Goal: Task Accomplishment & Management: Use online tool/utility

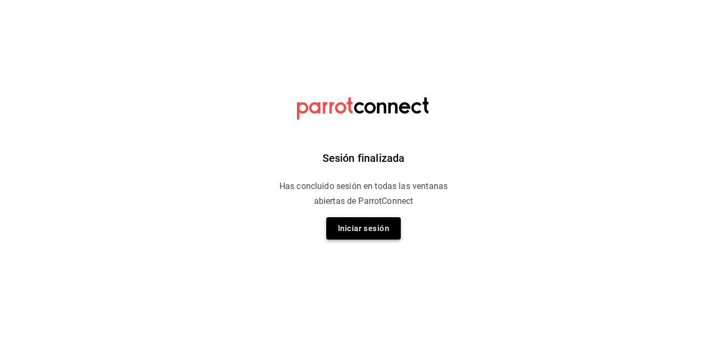
click at [356, 231] on button "Iniciar sesión" at bounding box center [363, 228] width 74 height 22
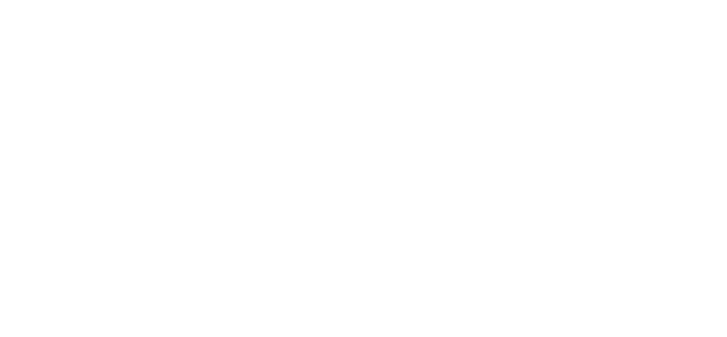
drag, startPoint x: 356, startPoint y: 231, endPoint x: 225, endPoint y: 127, distance: 167.7
click at [225, 0] on html at bounding box center [363, 0] width 727 height 0
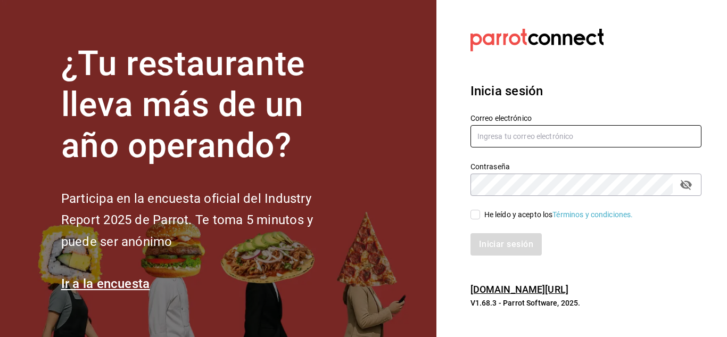
click at [503, 140] on input "text" at bounding box center [585, 136] width 231 height 22
type input "C"
type input "chito.bil@gmail.com"
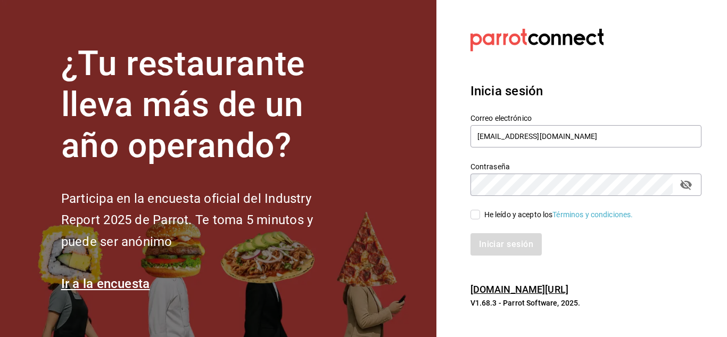
click at [478, 213] on input "He leído y acepto los Términos y condiciones." at bounding box center [475, 215] width 10 height 10
checkbox input "true"
click at [493, 242] on button "Iniciar sesión" at bounding box center [506, 244] width 72 height 22
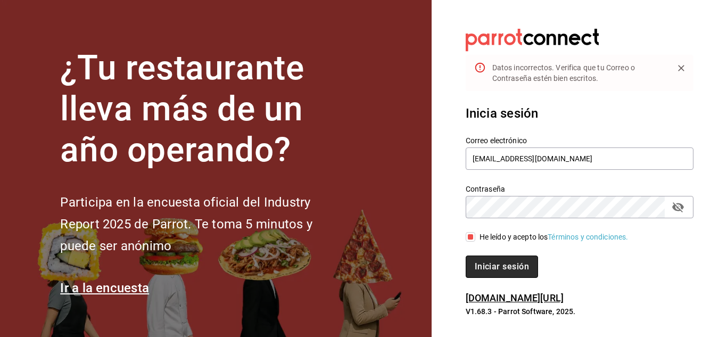
click at [485, 271] on button "Iniciar sesión" at bounding box center [501, 266] width 72 height 22
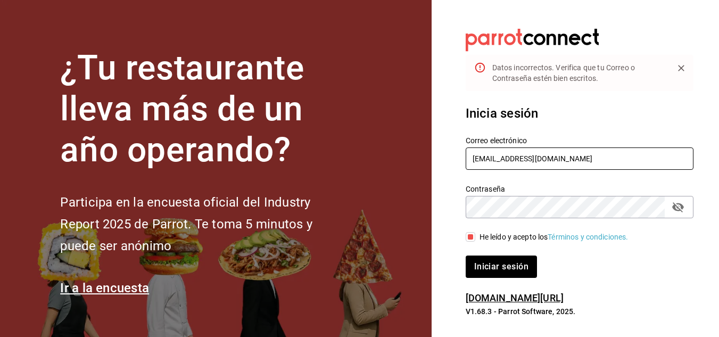
click at [497, 161] on input "chito.bil@gmail.com" at bounding box center [579, 158] width 228 height 22
type input "chito.bill@gmail.com"
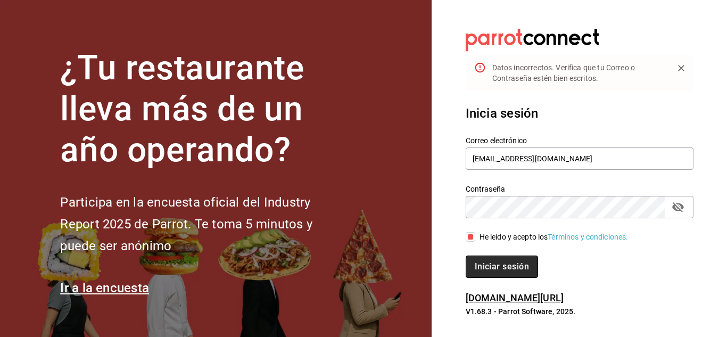
click at [507, 260] on button "Iniciar sesión" at bounding box center [501, 266] width 72 height 22
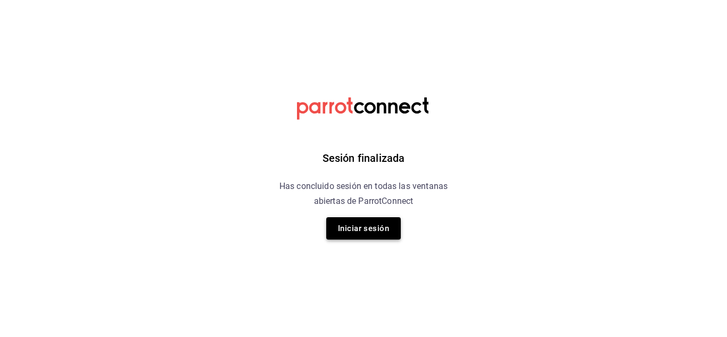
click at [383, 226] on button "Iniciar sesión" at bounding box center [363, 228] width 74 height 22
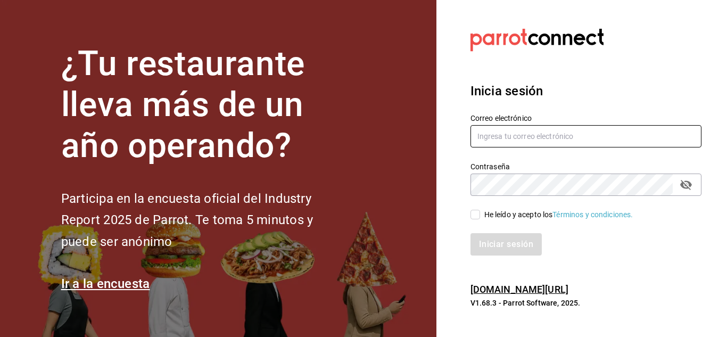
click at [535, 137] on input "text" at bounding box center [585, 136] width 231 height 22
type input "chito.bill@gmail.com"
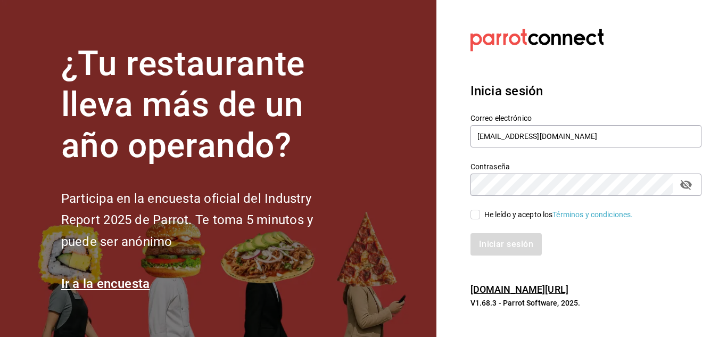
click at [476, 219] on input "He leído y acepto los Términos y condiciones." at bounding box center [475, 215] width 10 height 10
checkbox input "true"
click at [500, 243] on button "Iniciar sesión" at bounding box center [506, 244] width 72 height 22
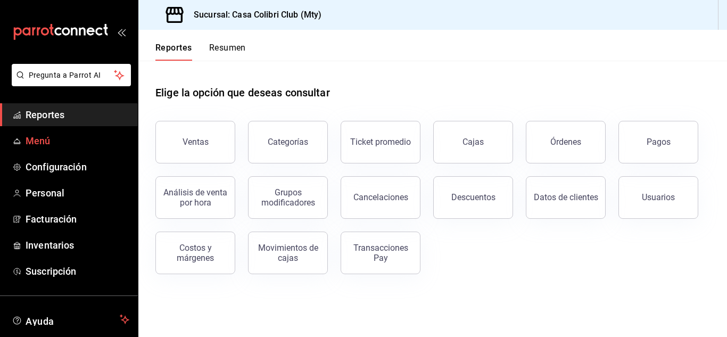
click at [45, 137] on span "Menú" at bounding box center [78, 141] width 104 height 14
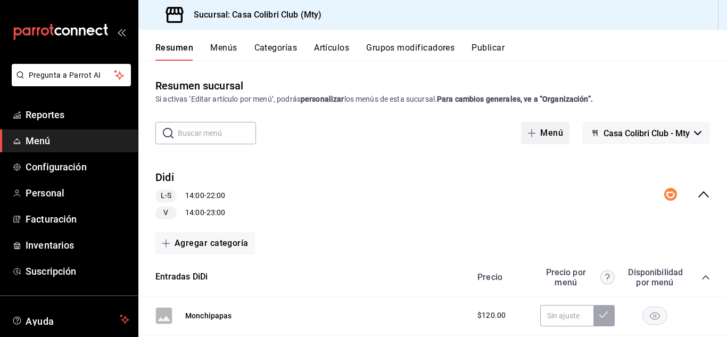
click at [542, 131] on button "Menú" at bounding box center [545, 133] width 48 height 22
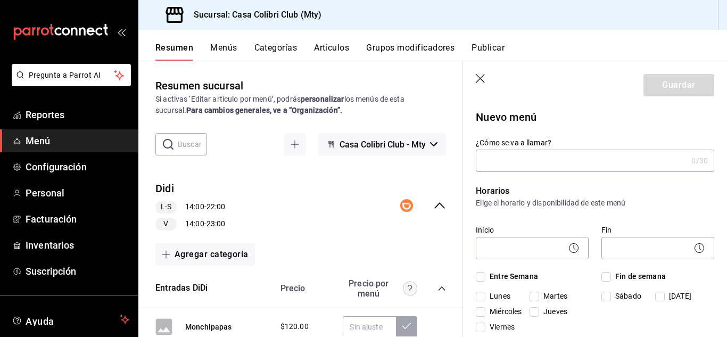
drag, startPoint x: 477, startPoint y: 85, endPoint x: 477, endPoint y: 74, distance: 10.7
click at [477, 74] on header "Guardar" at bounding box center [595, 83] width 264 height 44
click at [477, 74] on icon "button" at bounding box center [481, 79] width 11 height 11
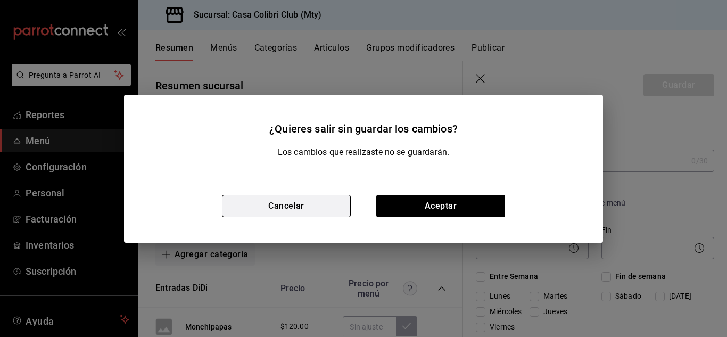
click at [280, 203] on button "Cancelar" at bounding box center [286, 206] width 129 height 22
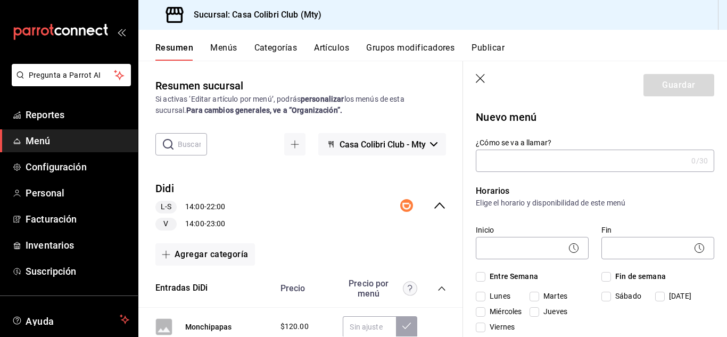
click at [221, 53] on button "Menús" at bounding box center [223, 52] width 27 height 18
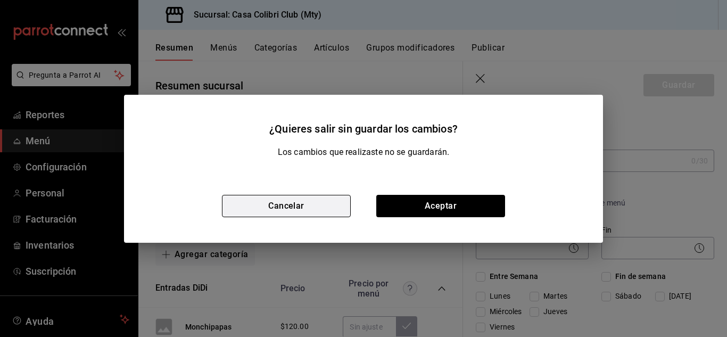
click at [276, 214] on button "Cancelar" at bounding box center [286, 206] width 129 height 22
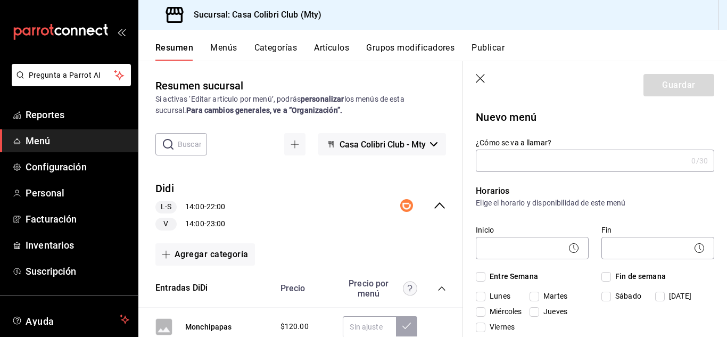
click at [321, 48] on button "Artículos" at bounding box center [331, 52] width 35 height 18
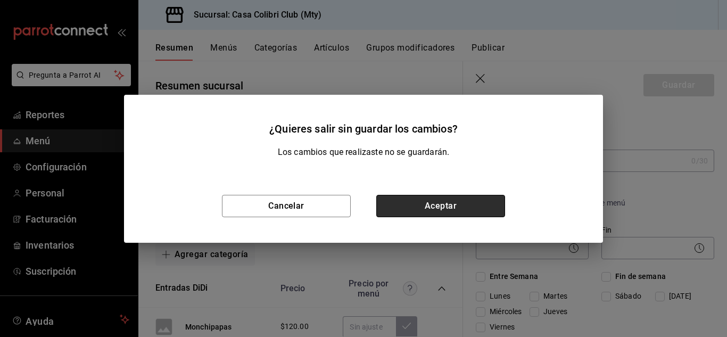
click at [398, 210] on button "Aceptar" at bounding box center [440, 206] width 129 height 22
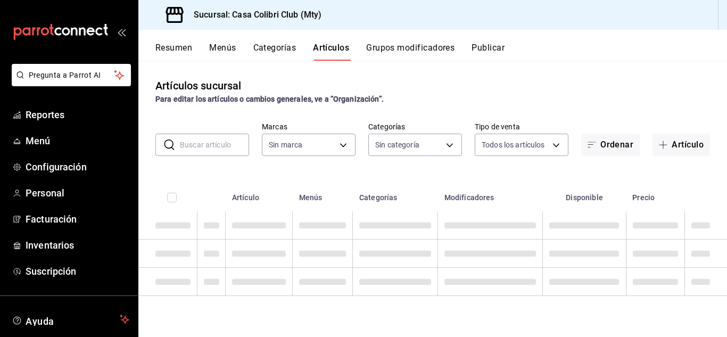
type input "51376f23-c189-4798-a143-22766f9dfc19"
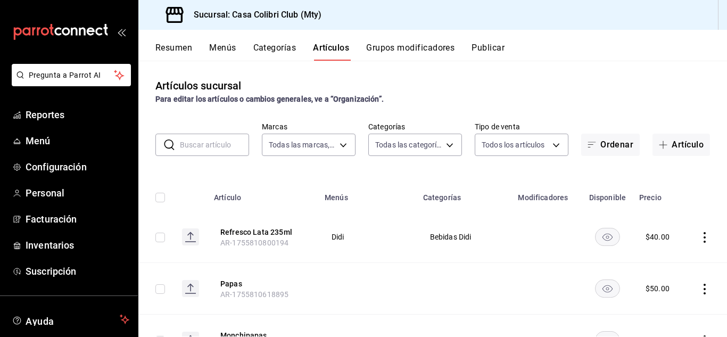
type input "482bd3a8-4b9f-4ec9-9e46-bdcc37fa16a8,638e4a8b-9acb-4c83-a8b9-09e99750fb43,3a889…"
click at [332, 50] on button "Artículos" at bounding box center [331, 52] width 36 height 18
click at [652, 153] on button "Artículo" at bounding box center [680, 145] width 57 height 22
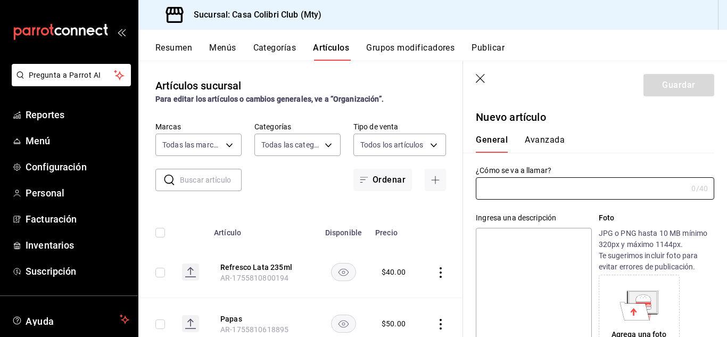
type input "AR-1755900691281"
type input "M"
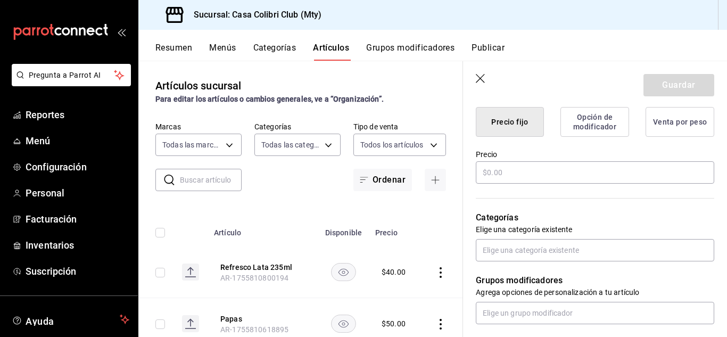
scroll to position [280, 0]
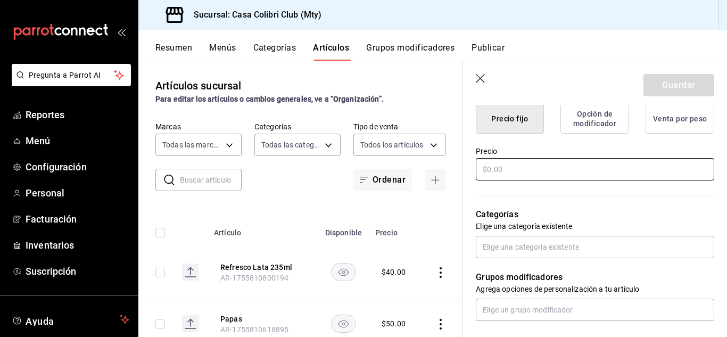
type input "Mojito colibrí"
click at [634, 163] on input "text" at bounding box center [595, 169] width 238 height 22
type input "$150.00"
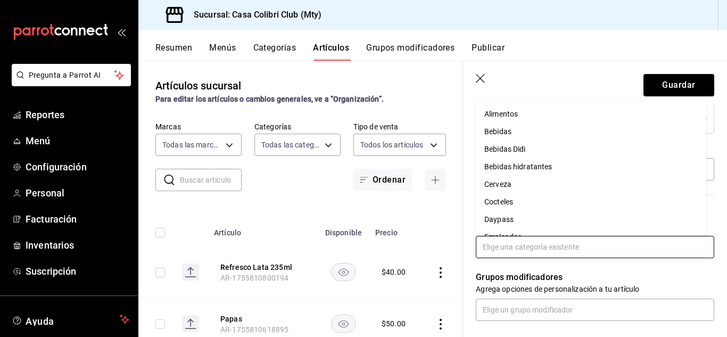
click at [563, 238] on input "text" at bounding box center [595, 247] width 238 height 22
click at [545, 198] on li "Cocteles" at bounding box center [591, 202] width 230 height 18
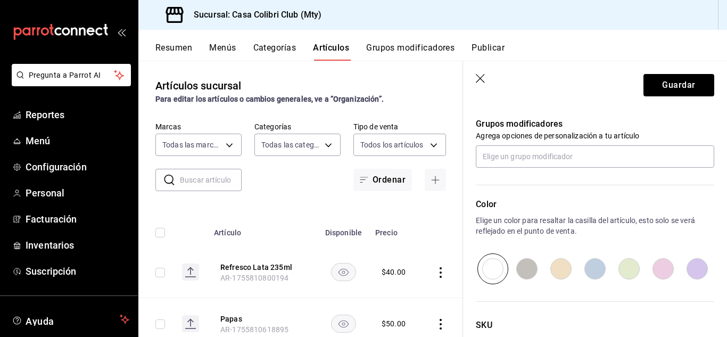
scroll to position [398, 0]
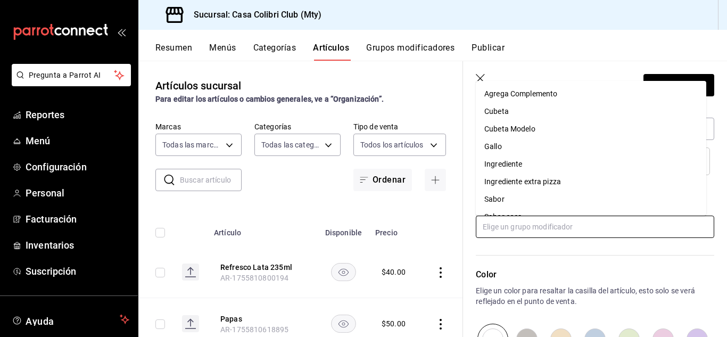
click at [606, 228] on input "text" at bounding box center [595, 226] width 238 height 22
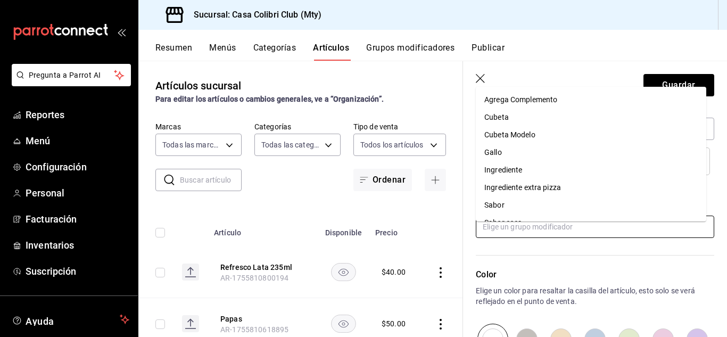
scroll to position [549, 0]
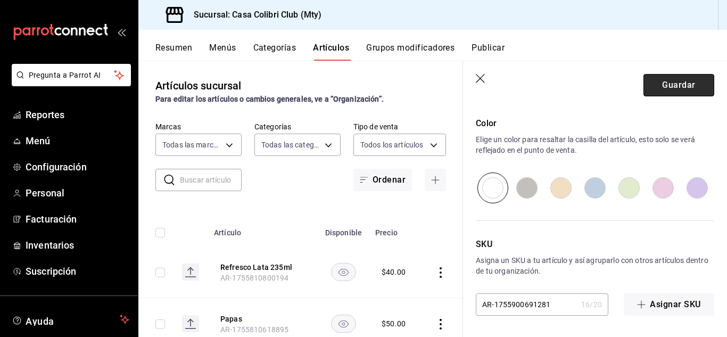
click at [658, 79] on button "Guardar" at bounding box center [678, 85] width 71 height 22
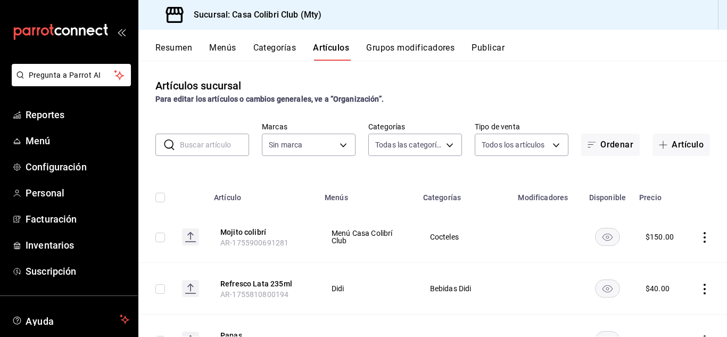
type input "482bd3a8-4b9f-4ec9-9e46-bdcc37fa16a8,638e4a8b-9acb-4c83-a8b9-09e99750fb43,3a889…"
type input "51376f23-c189-4798-a143-22766f9dfc19"
click at [664, 140] on button "Artículo" at bounding box center [680, 145] width 57 height 22
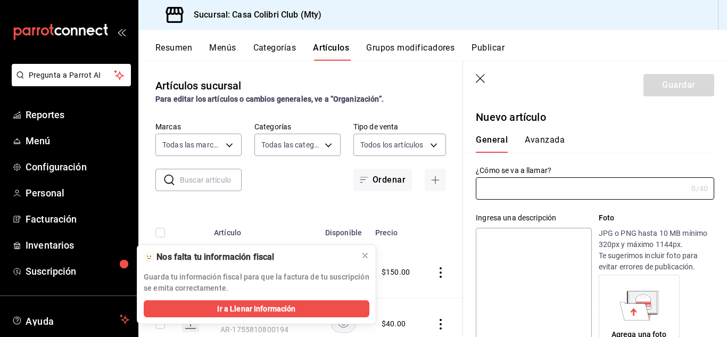
type input "AR-1755900788491"
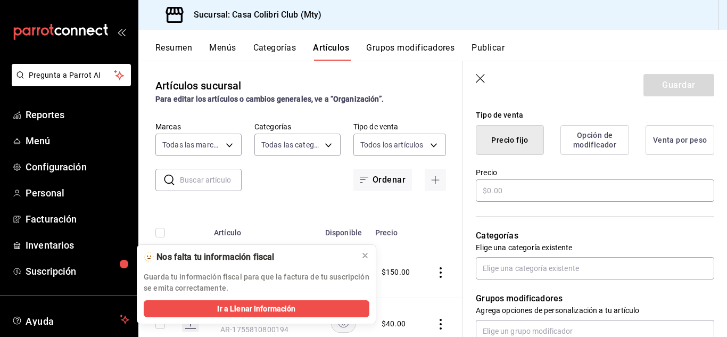
scroll to position [262, 0]
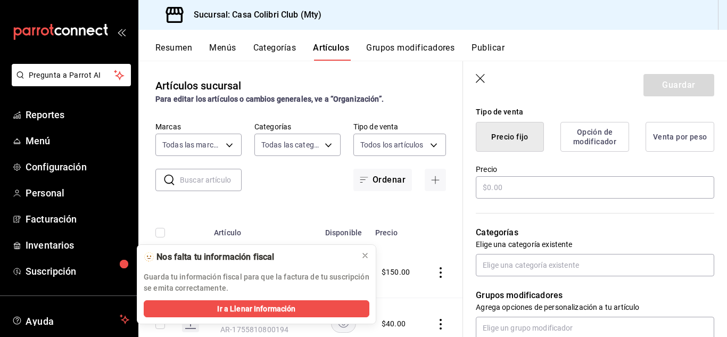
type input "La Rubí coqueta"
drag, startPoint x: 637, startPoint y: 173, endPoint x: 620, endPoint y: 186, distance: 21.0
click at [620, 186] on div "Precio" at bounding box center [595, 182] width 238 height 36
click at [620, 186] on input "text" at bounding box center [595, 187] width 238 height 22
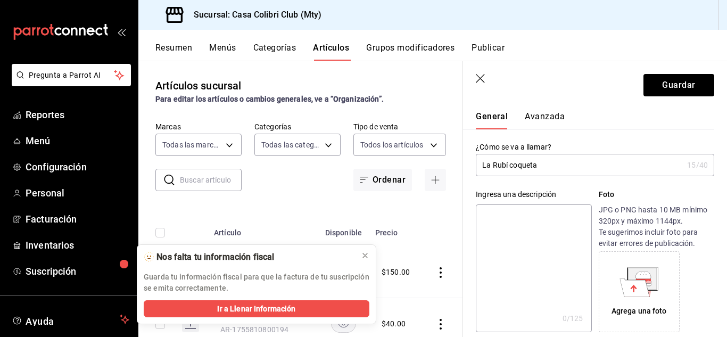
type input "$160.00"
click at [593, 166] on input "La Rubí coqueta" at bounding box center [579, 164] width 207 height 21
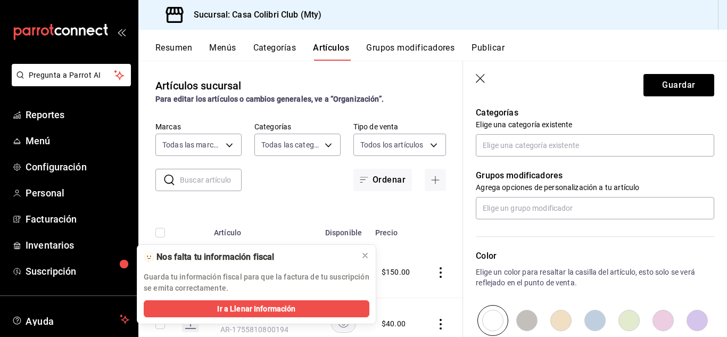
scroll to position [396, 0]
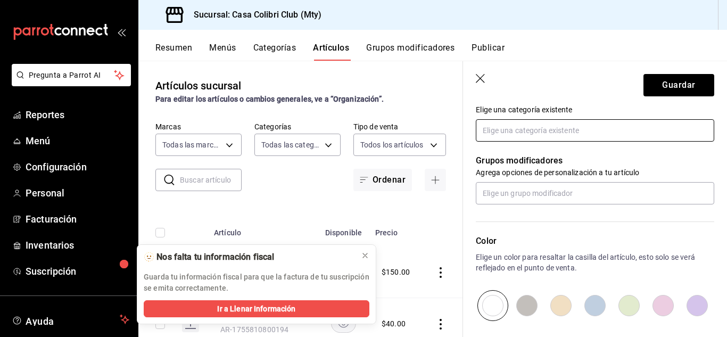
type input "La Rubí"
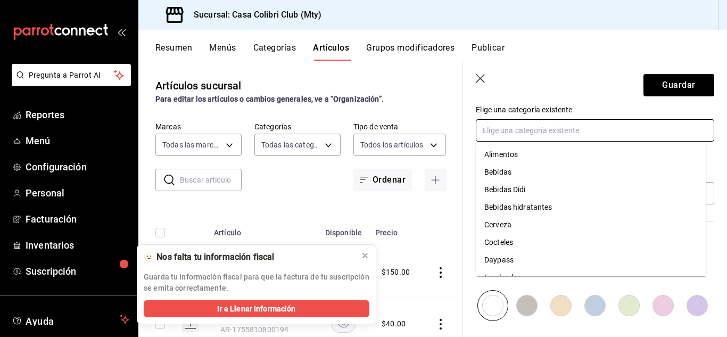
click at [645, 127] on input "text" at bounding box center [595, 130] width 238 height 22
click at [569, 226] on li "Cerveza" at bounding box center [591, 225] width 230 height 18
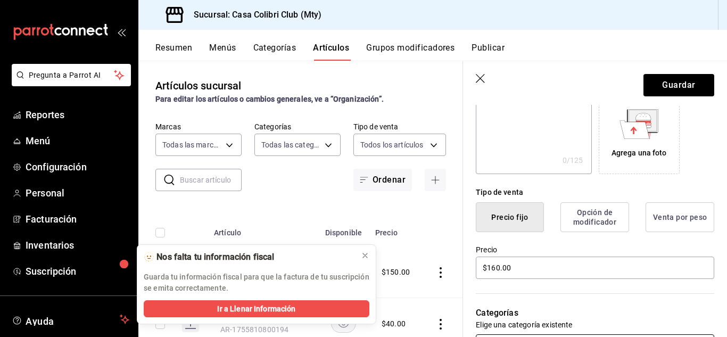
scroll to position [110, 0]
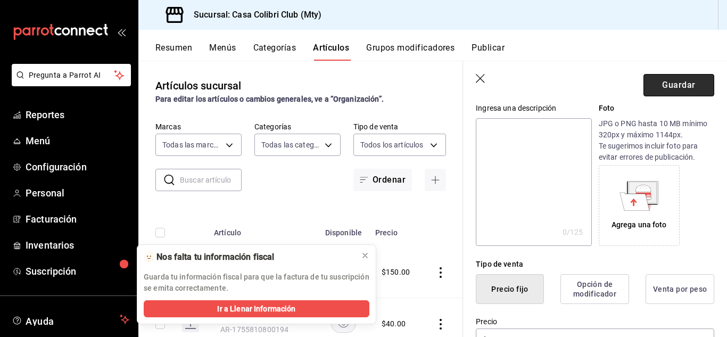
click at [685, 92] on button "Guardar" at bounding box center [678, 85] width 71 height 22
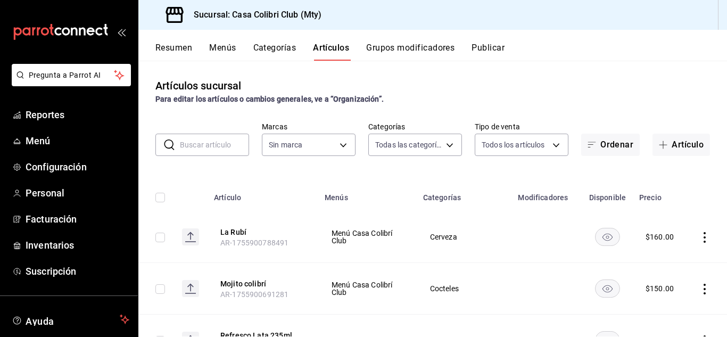
type input "482bd3a8-4b9f-4ec9-9e46-bdcc37fa16a8,638e4a8b-9acb-4c83-a8b9-09e99750fb43,3a889…"
type input "51376f23-c189-4798-a143-22766f9dfc19"
type input "482bd3a8-4b9f-4ec9-9e46-bdcc37fa16a8,638e4a8b-9acb-4c83-a8b9-09e99750fb43,3a889…"
type input "51376f23-c189-4798-a143-22766f9dfc19"
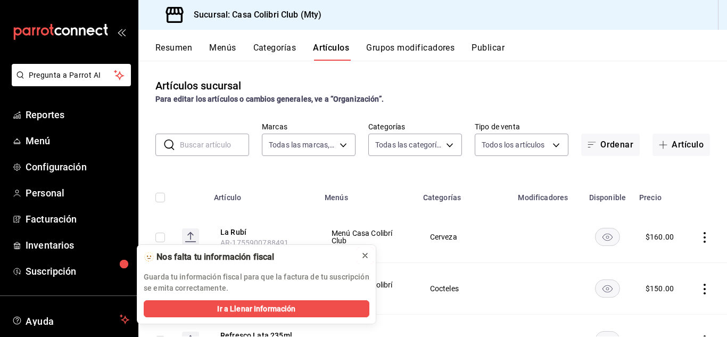
click at [364, 257] on icon at bounding box center [365, 255] width 9 height 9
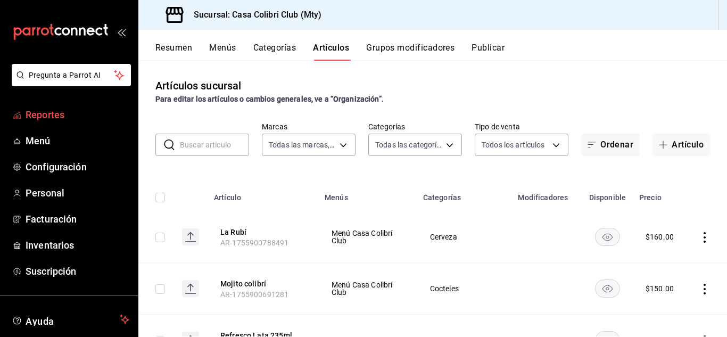
click at [48, 117] on span "Reportes" at bounding box center [78, 114] width 104 height 14
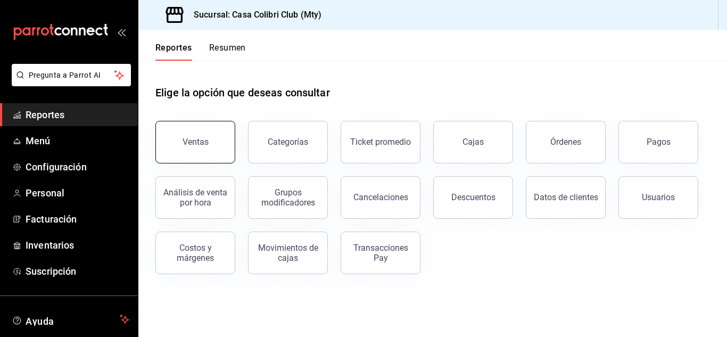
click at [219, 153] on button "Ventas" at bounding box center [195, 142] width 80 height 43
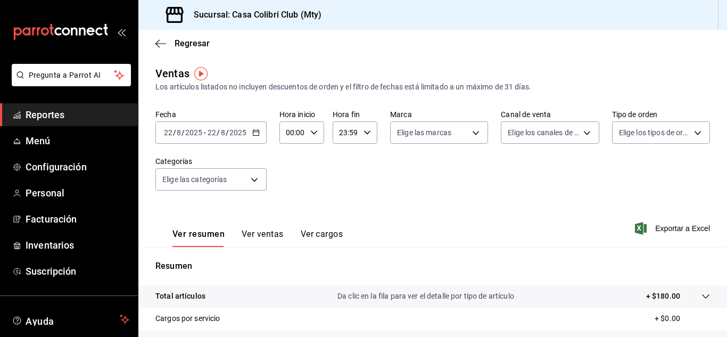
click at [58, 119] on span "Reportes" at bounding box center [78, 114] width 104 height 14
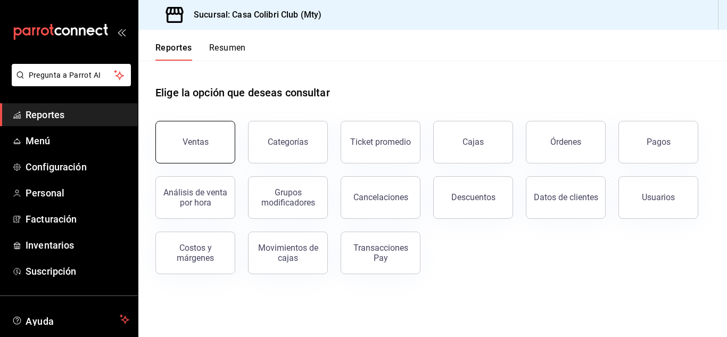
click at [172, 136] on button "Ventas" at bounding box center [195, 142] width 80 height 43
